Goal: Task Accomplishment & Management: Complete application form

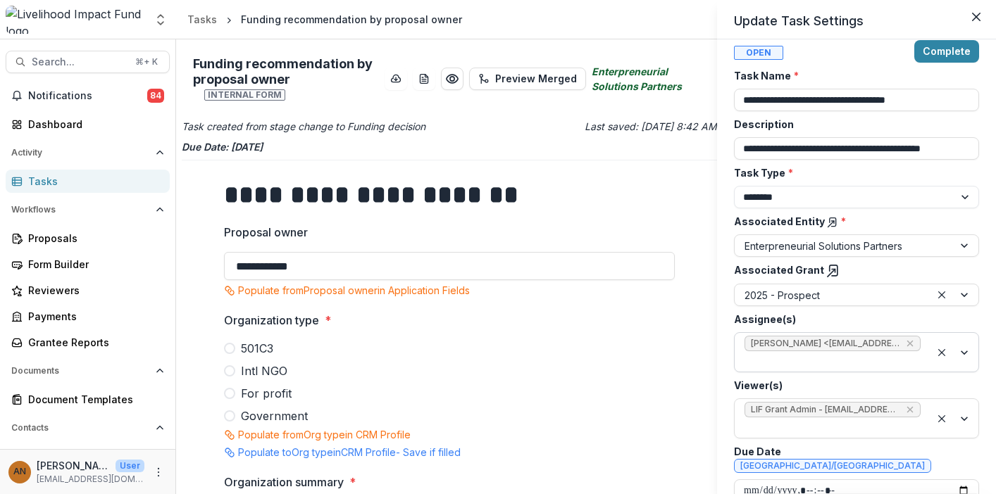
scroll to position [45, 0]
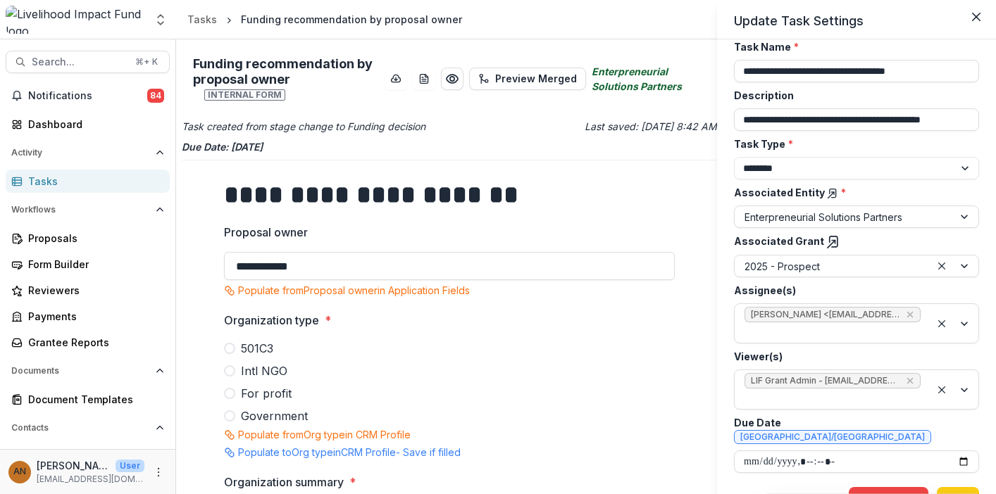
click at [229, 357] on div "**********" at bounding box center [498, 247] width 996 height 494
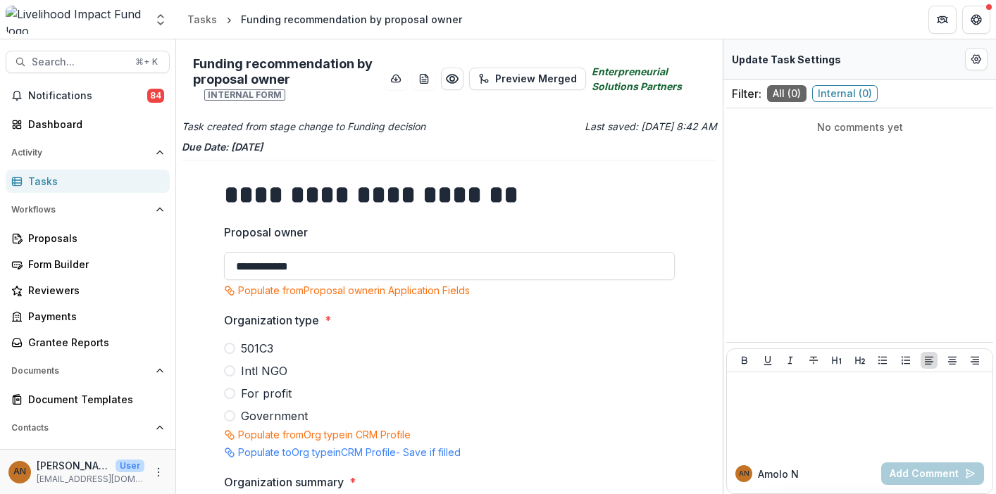
click at [229, 365] on span at bounding box center [229, 370] width 11 height 11
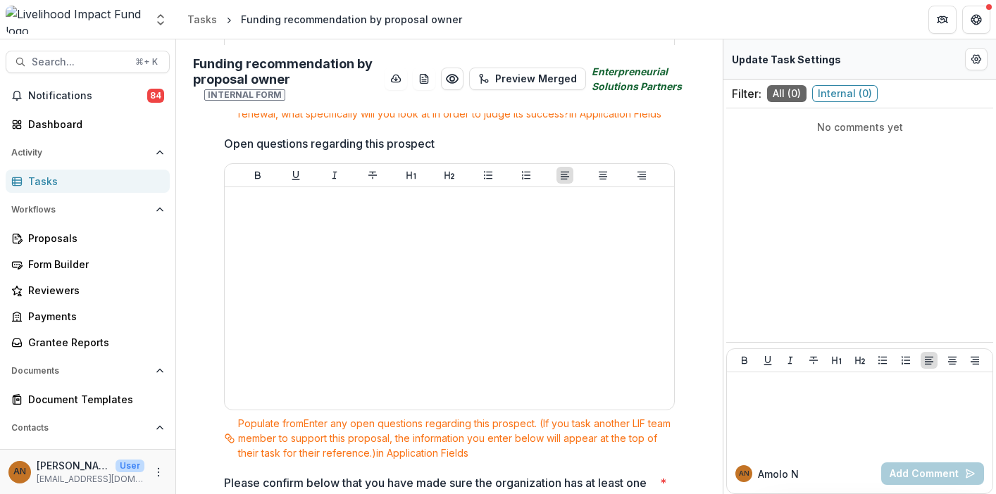
scroll to position [3067, 0]
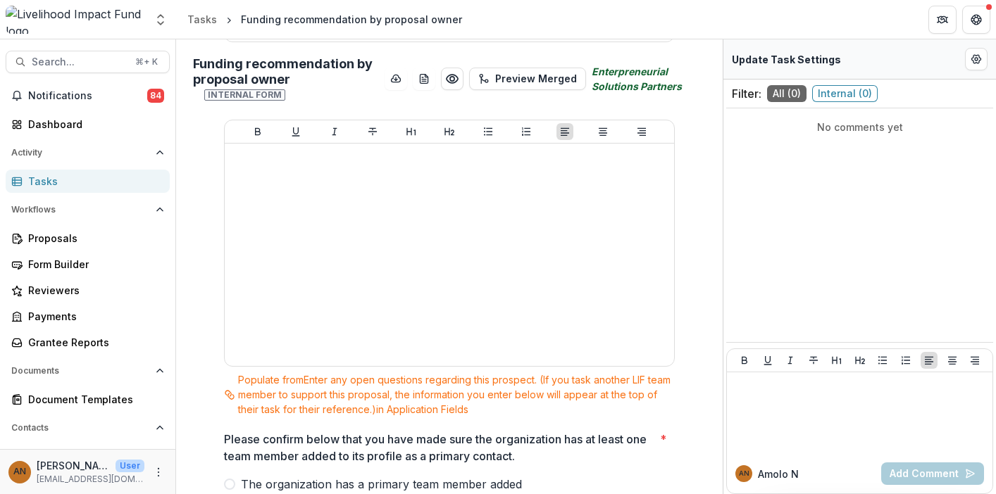
click at [230, 479] on span at bounding box center [229, 484] width 11 height 11
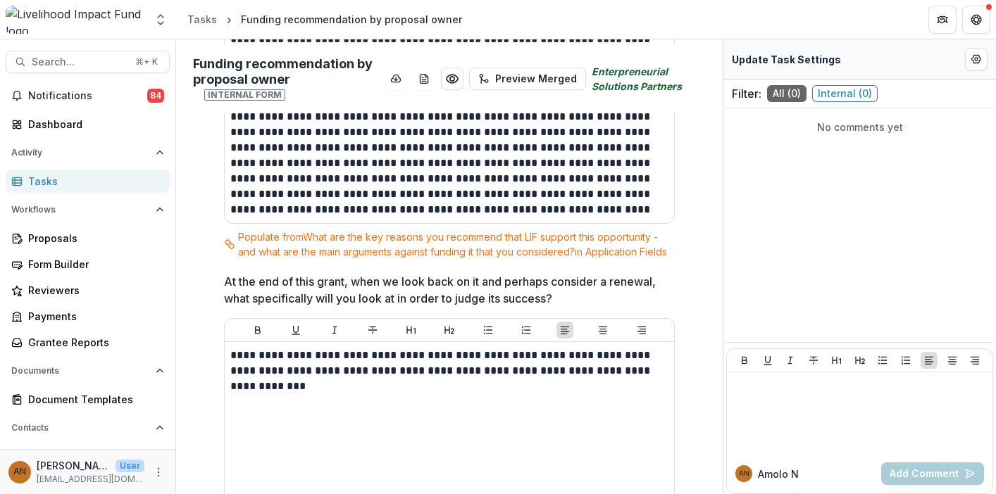
scroll to position [2503, 0]
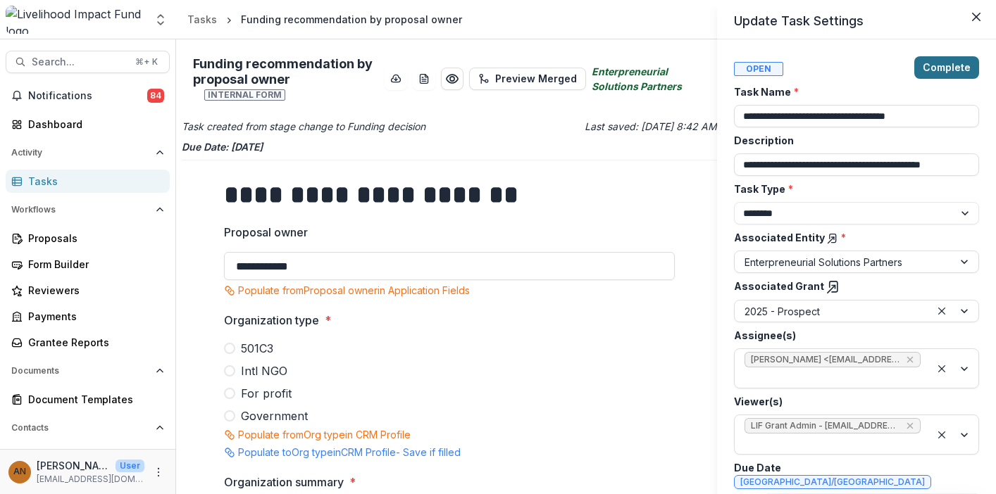
click at [939, 65] on button "Complete" at bounding box center [946, 67] width 65 height 23
